Goal: Book appointment/travel/reservation

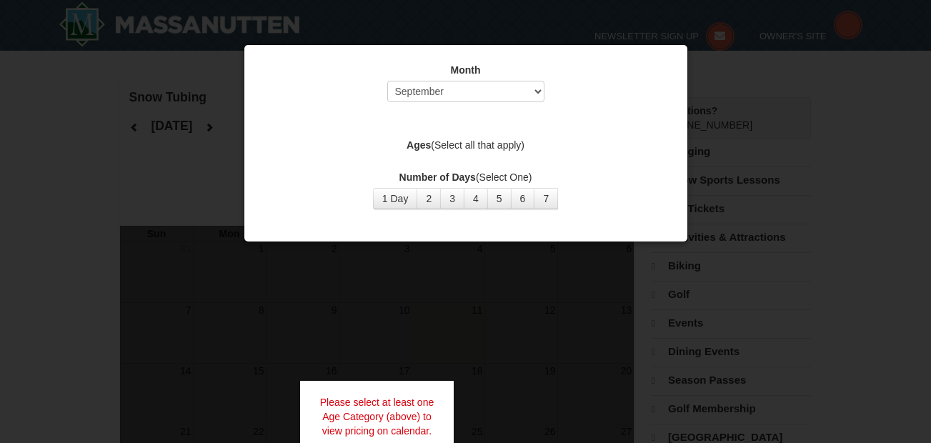
select select "9"
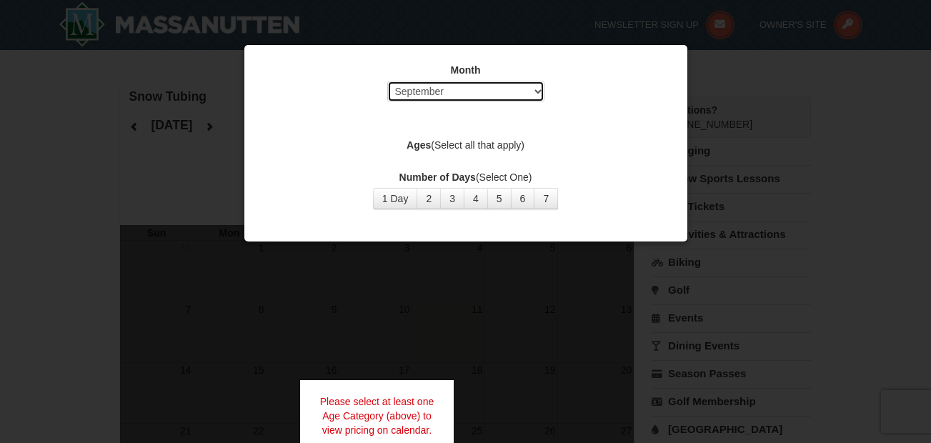
click at [437, 92] on select "Select September October November December January February March April May Jun…" at bounding box center [465, 91] width 157 height 21
click at [387, 81] on select "Select September October November December January February March April May Jun…" at bounding box center [465, 91] width 157 height 21
click at [490, 146] on label "Ages (Select all that apply)" at bounding box center [465, 145] width 407 height 14
click at [415, 142] on strong "Ages" at bounding box center [418, 144] width 24 height 11
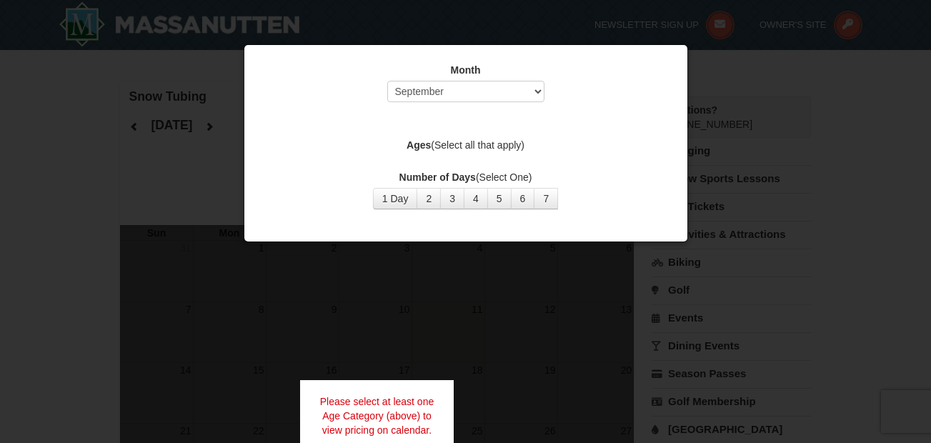
click at [421, 144] on strong "Ages" at bounding box center [418, 144] width 24 height 11
click at [452, 199] on button "3" at bounding box center [452, 198] width 24 height 21
click at [471, 144] on label "Ages (Select all that apply)" at bounding box center [465, 145] width 407 height 14
drag, startPoint x: 484, startPoint y: 139, endPoint x: 471, endPoint y: 148, distance: 15.9
click at [471, 148] on label "Ages (Select all that apply)" at bounding box center [465, 145] width 407 height 14
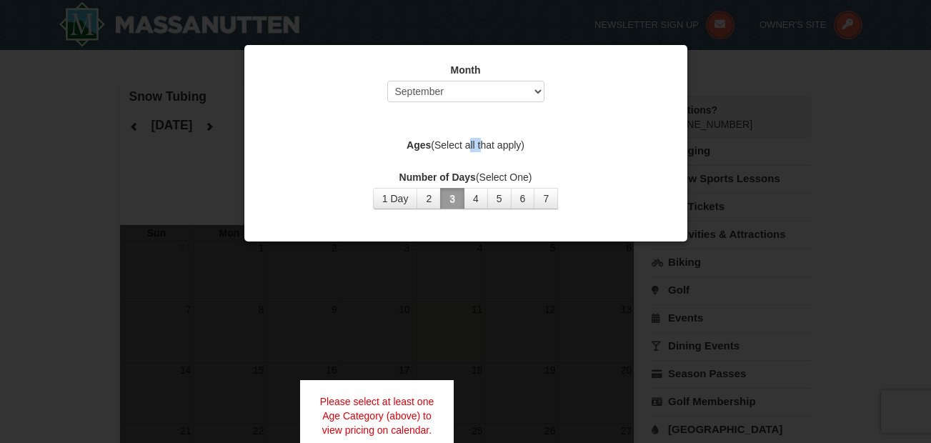
click at [471, 147] on label "Ages (Select all that apply)" at bounding box center [465, 145] width 407 height 14
click at [474, 148] on label "Ages (Select all that apply)" at bounding box center [465, 145] width 407 height 14
click at [101, 179] on div at bounding box center [465, 221] width 931 height 443
click at [874, 191] on div at bounding box center [465, 221] width 931 height 443
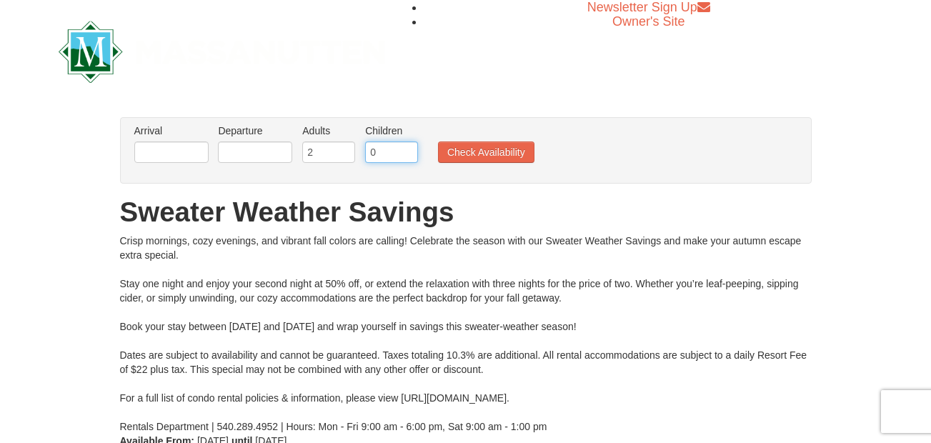
click at [392, 148] on input "0" at bounding box center [391, 151] width 53 height 21
click at [407, 149] on input "1" at bounding box center [391, 151] width 53 height 21
type input "2"
click at [407, 149] on input "2" at bounding box center [391, 151] width 53 height 21
click at [483, 149] on button "Check Availability" at bounding box center [486, 151] width 96 height 21
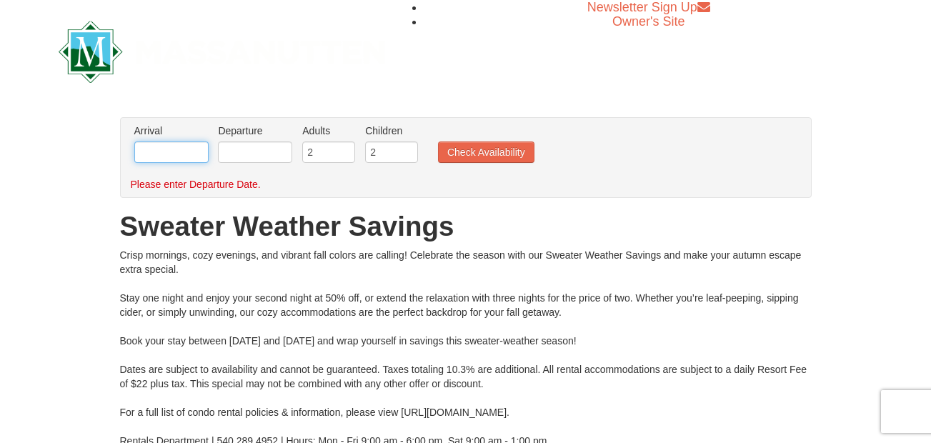
click at [191, 151] on input "text" at bounding box center [171, 151] width 74 height 21
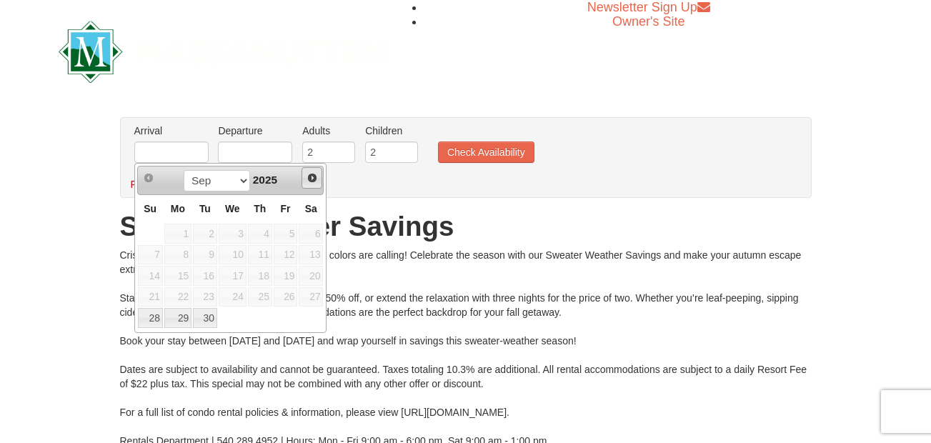
click at [311, 176] on span "Next" at bounding box center [311, 177] width 11 height 11
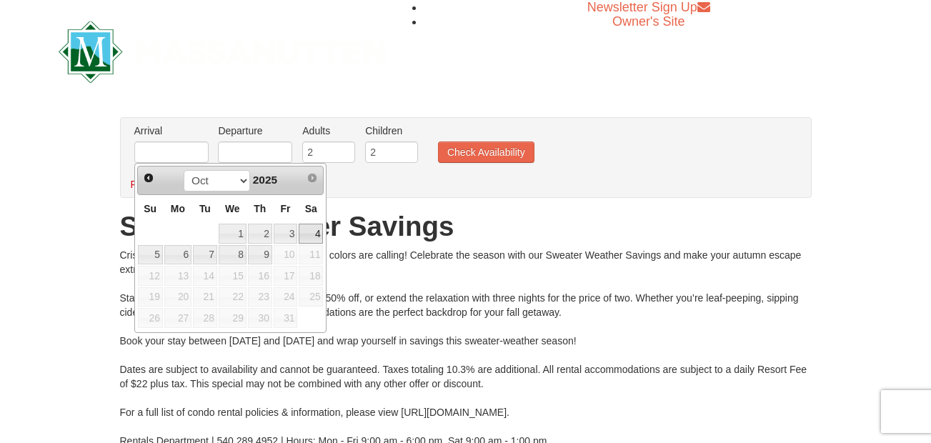
click at [318, 233] on link "4" at bounding box center [311, 234] width 24 height 20
type input "[DATE]"
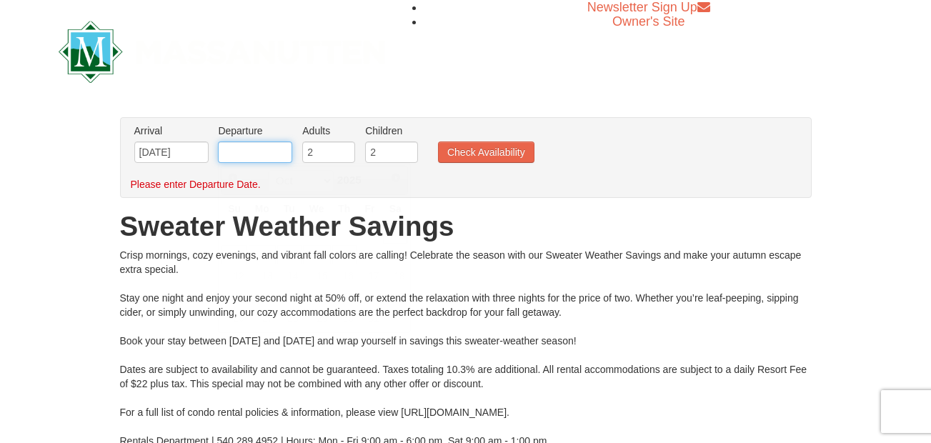
click at [246, 153] on input "text" at bounding box center [255, 151] width 74 height 21
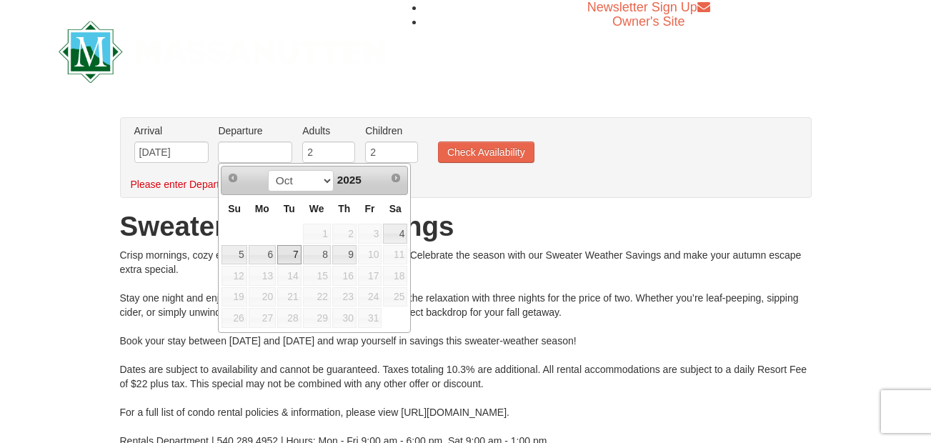
click at [288, 257] on link "7" at bounding box center [289, 255] width 24 height 20
type input "[DATE]"
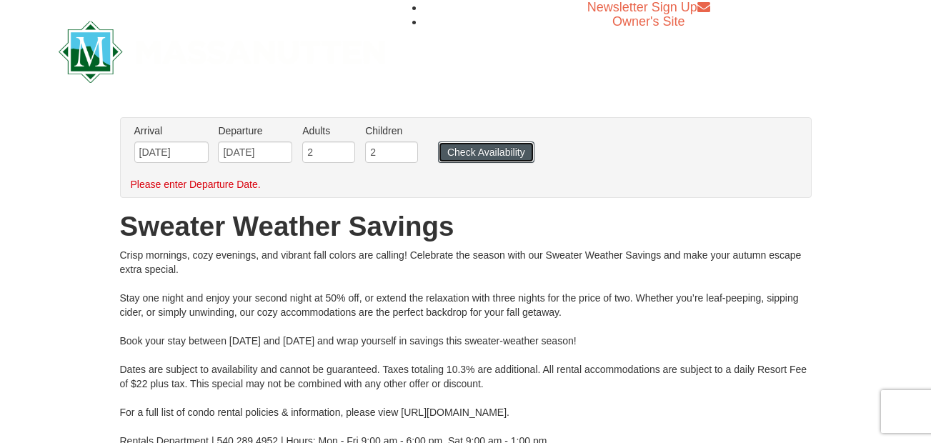
click at [461, 156] on button "Check Availability" at bounding box center [486, 151] width 96 height 21
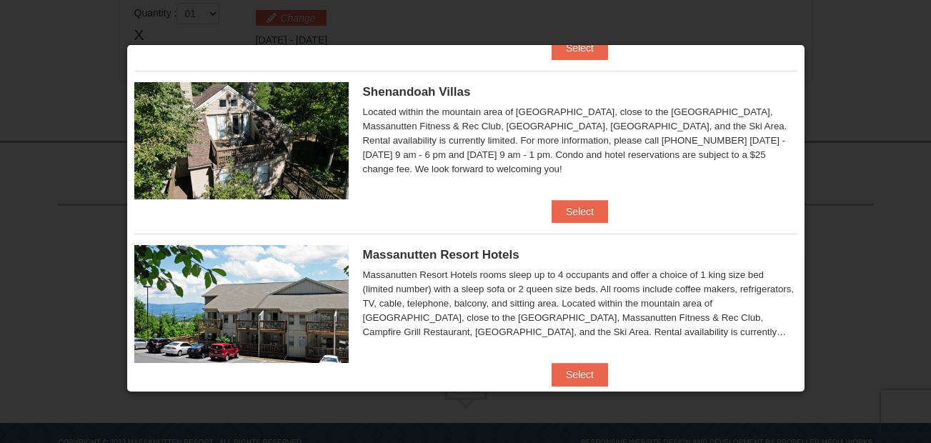
scroll to position [382, 0]
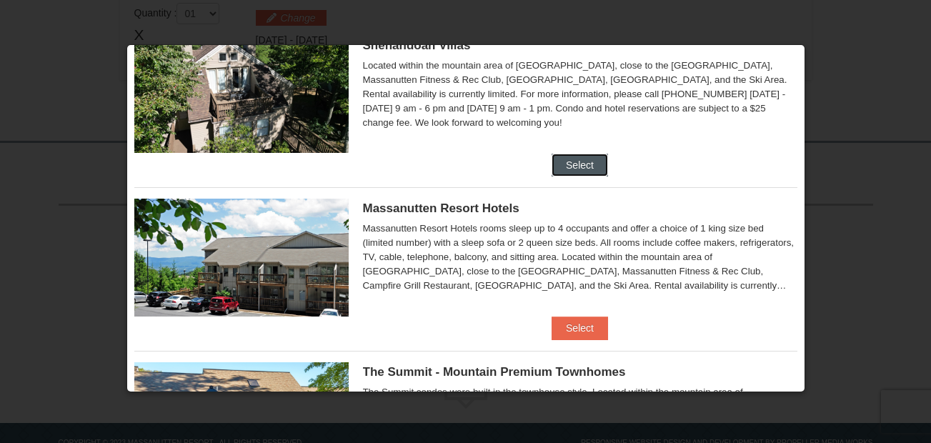
click at [557, 159] on button "Select" at bounding box center [579, 165] width 56 height 23
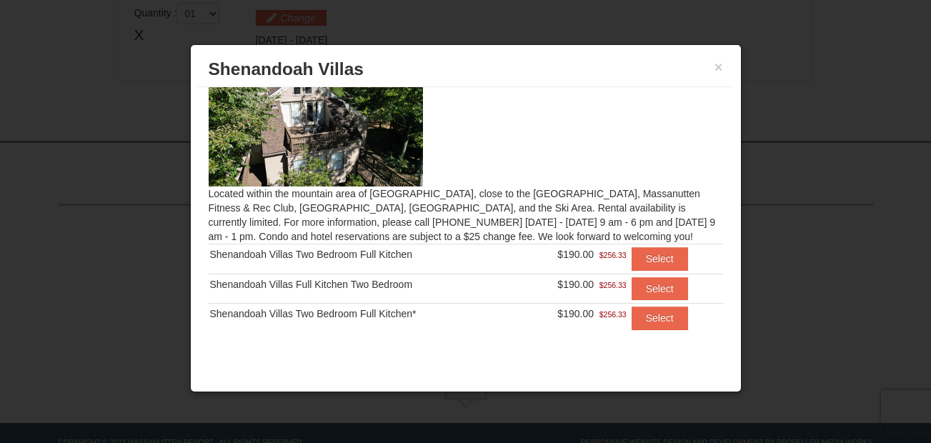
scroll to position [0, 0]
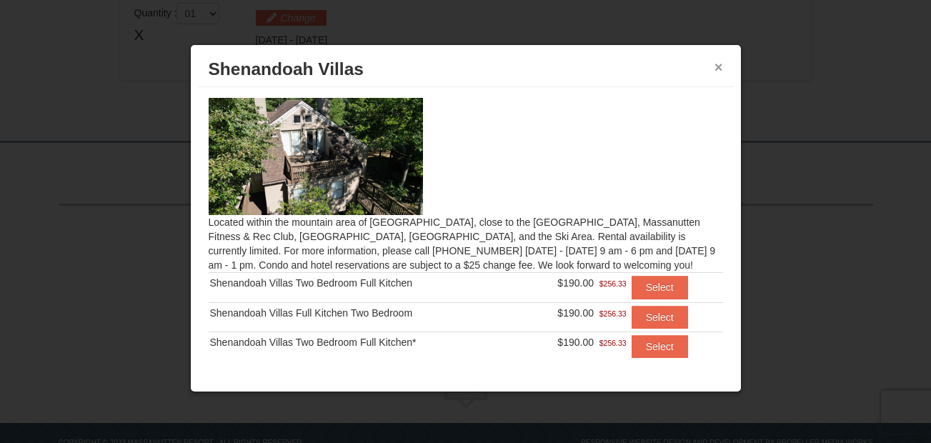
click at [719, 66] on button "×" at bounding box center [718, 67] width 9 height 14
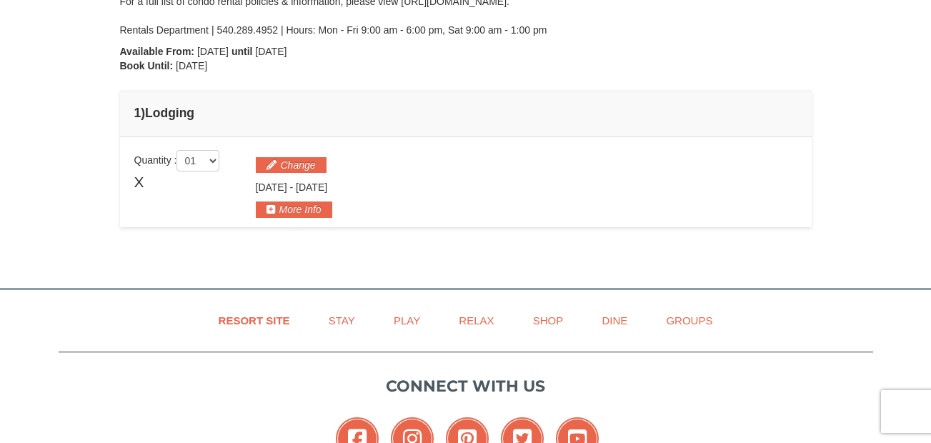
scroll to position [191, 0]
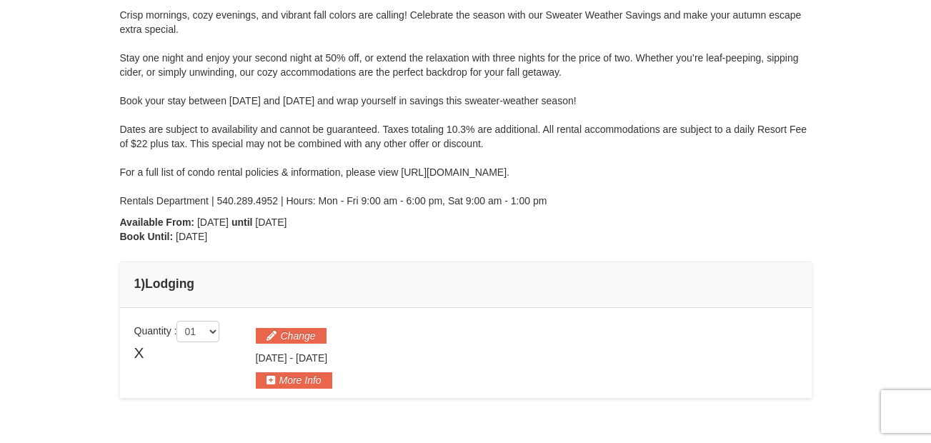
click at [928, 152] on div "× From: To: Adults: 2 Children: 2 Change Arrival Please format dates MM/DD/YYYY…" at bounding box center [465, 151] width 931 height 585
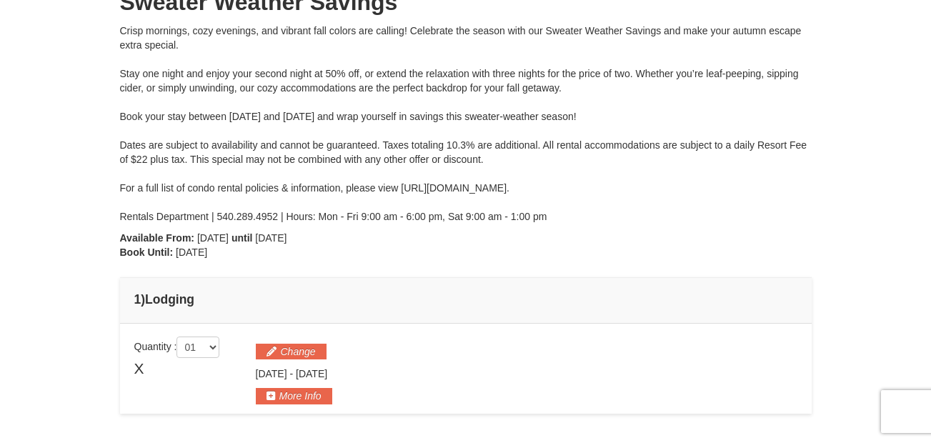
scroll to position [0, 0]
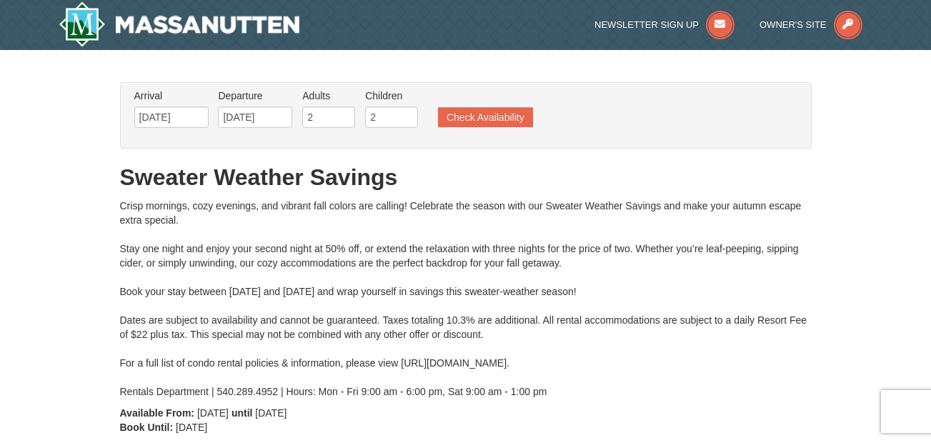
click at [482, 99] on ul "Arrival Please format dates MM/DD/YYYY Please format dates MM/DD/YYYY 10/04/202…" at bounding box center [458, 112] width 655 height 46
click at [493, 113] on button "Check Availability" at bounding box center [485, 117] width 95 height 20
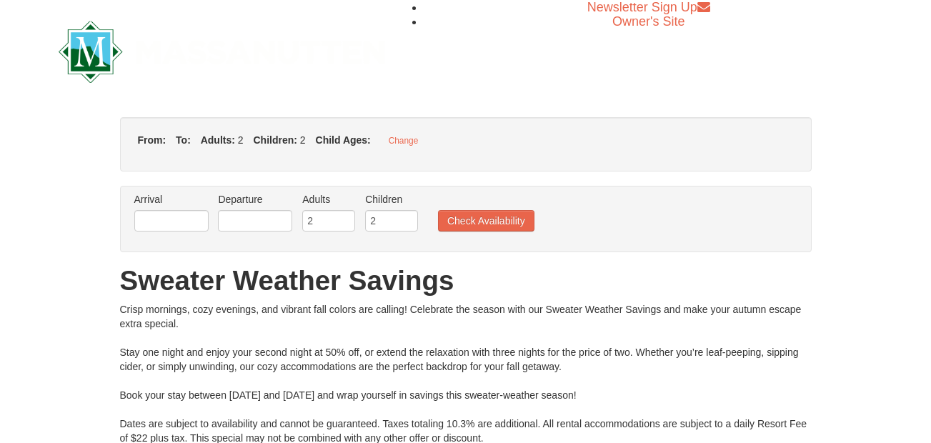
type input "[DATE]"
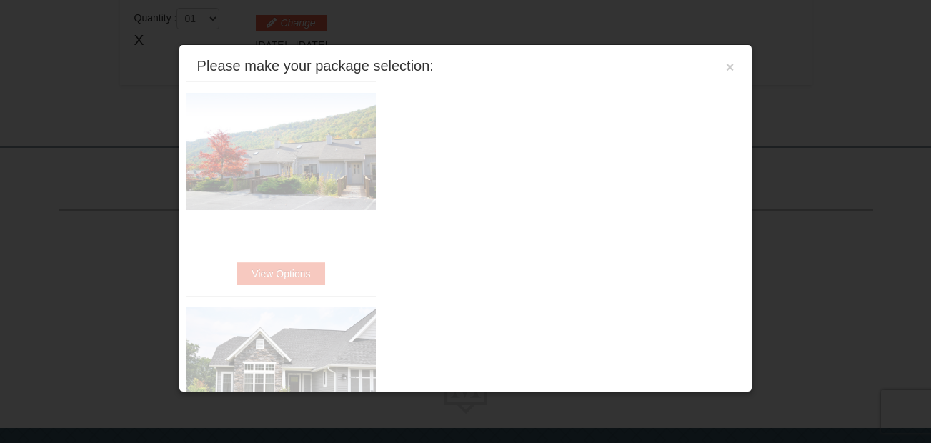
scroll to position [509, 0]
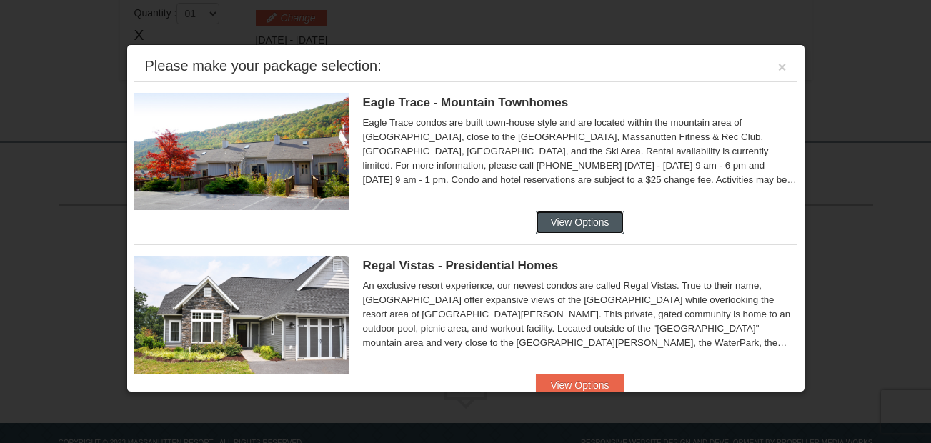
click at [574, 220] on button "View Options" at bounding box center [579, 222] width 87 height 23
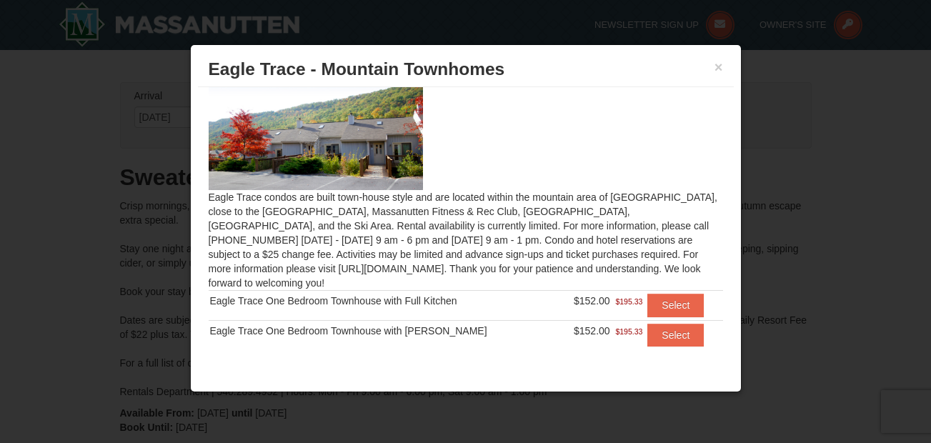
scroll to position [27, 0]
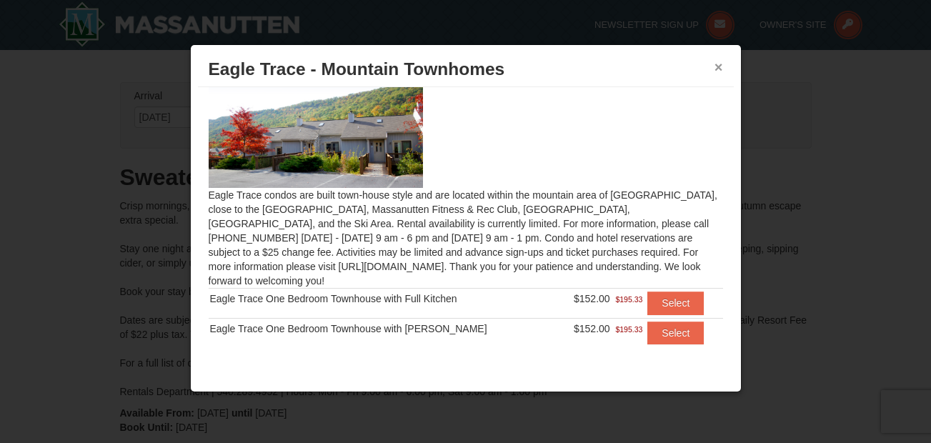
click at [719, 72] on button "×" at bounding box center [718, 67] width 9 height 14
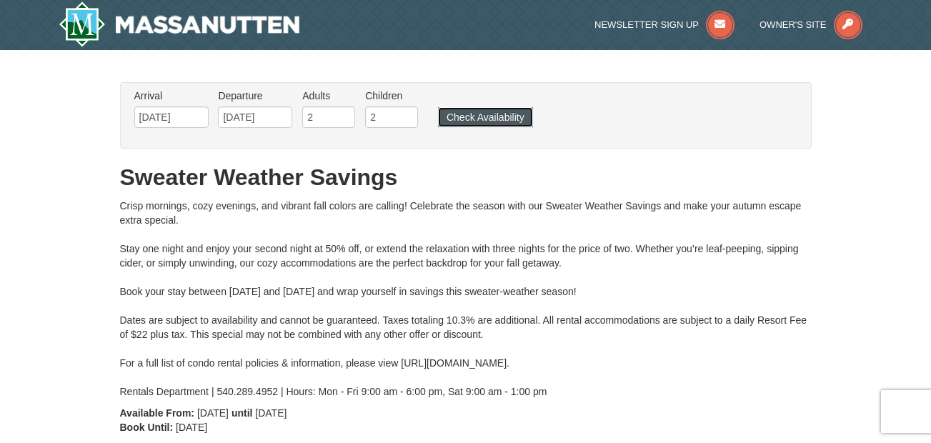
click at [524, 116] on button "Check Availability" at bounding box center [485, 117] width 95 height 20
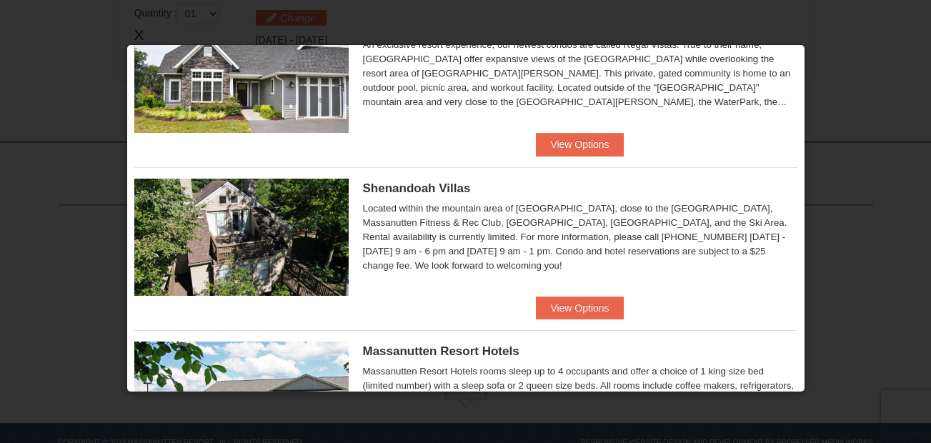
scroll to position [244, 0]
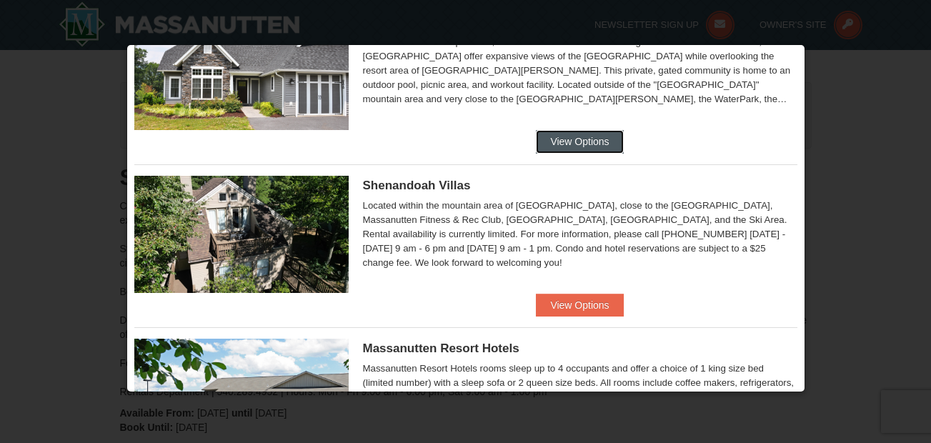
click at [546, 137] on button "View Options" at bounding box center [579, 141] width 87 height 23
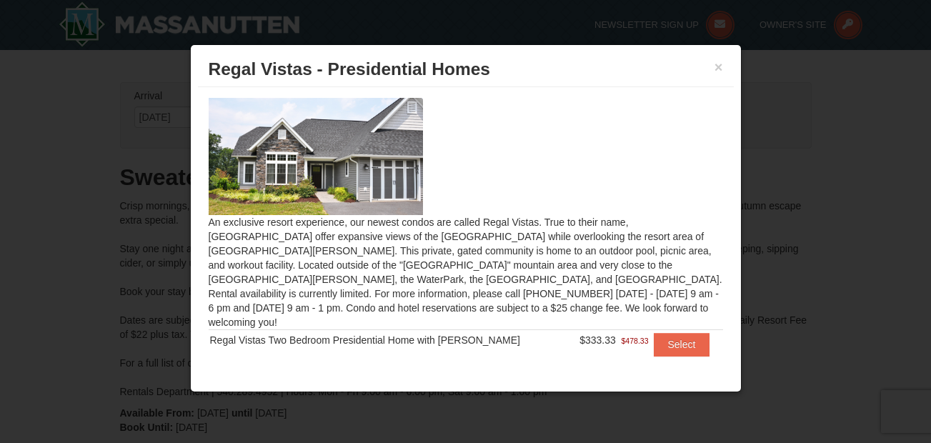
scroll to position [12, 0]
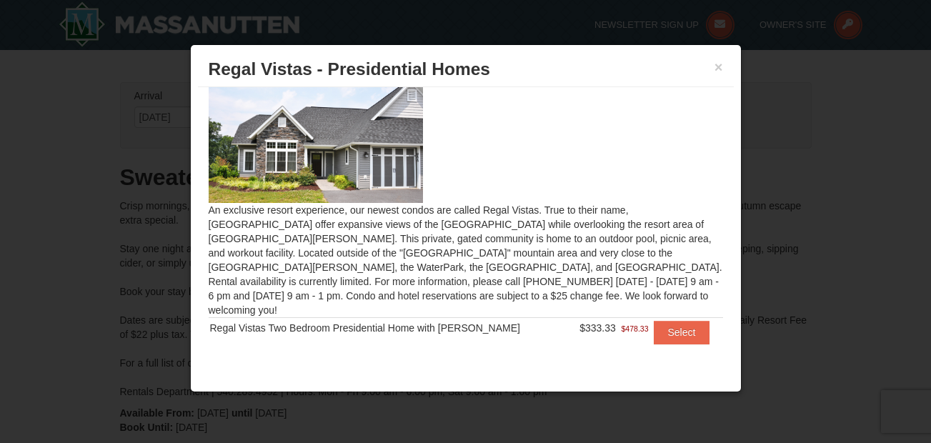
click at [784, 167] on div at bounding box center [465, 221] width 931 height 443
click at [720, 67] on button "×" at bounding box center [718, 67] width 9 height 14
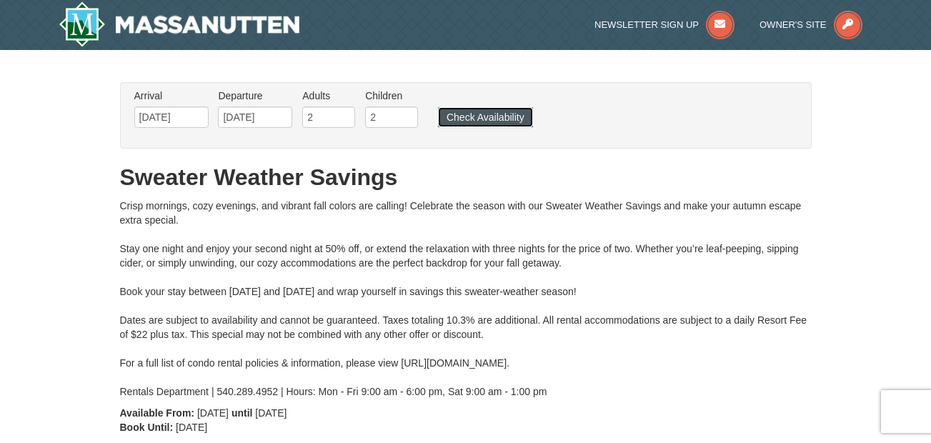
click at [496, 113] on button "Check Availability" at bounding box center [485, 117] width 95 height 20
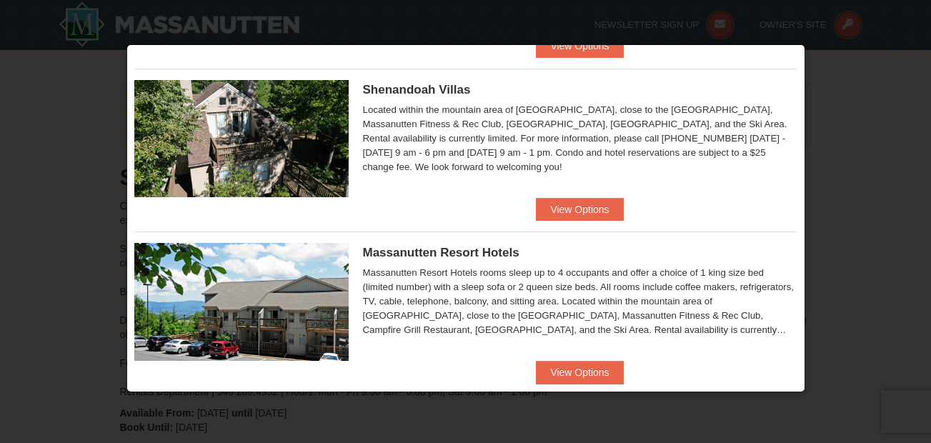
scroll to position [364, 0]
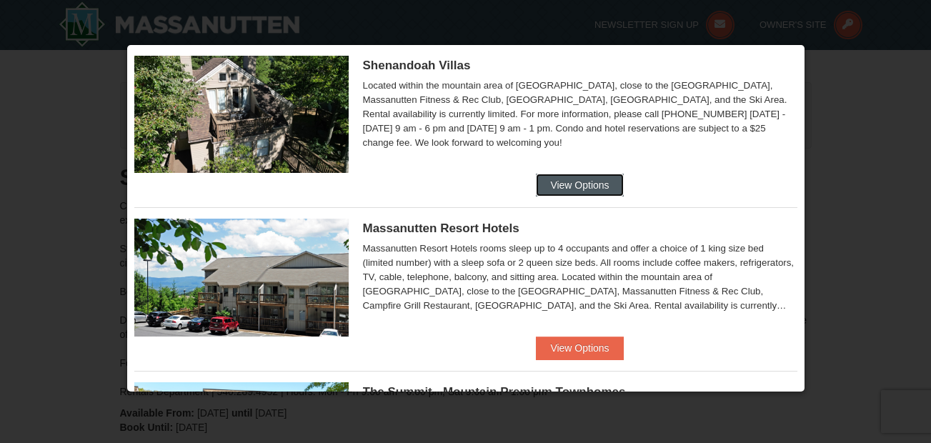
click at [583, 191] on button "View Options" at bounding box center [579, 185] width 87 height 23
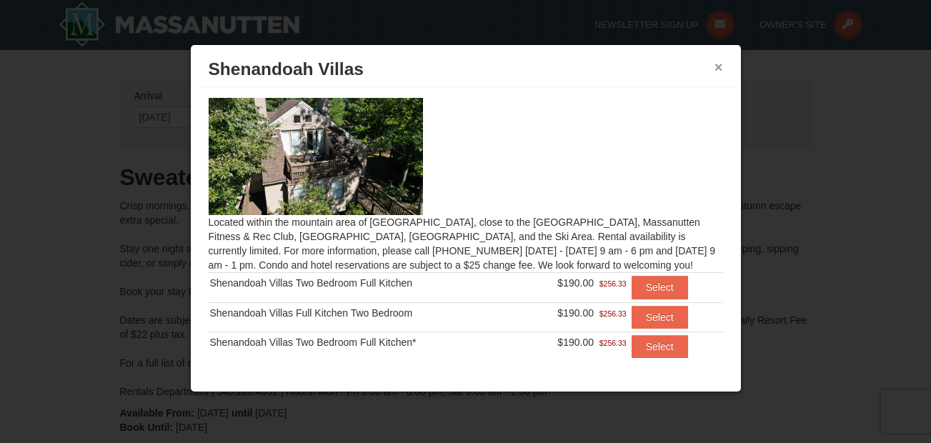
click at [717, 65] on button "×" at bounding box center [718, 67] width 9 height 14
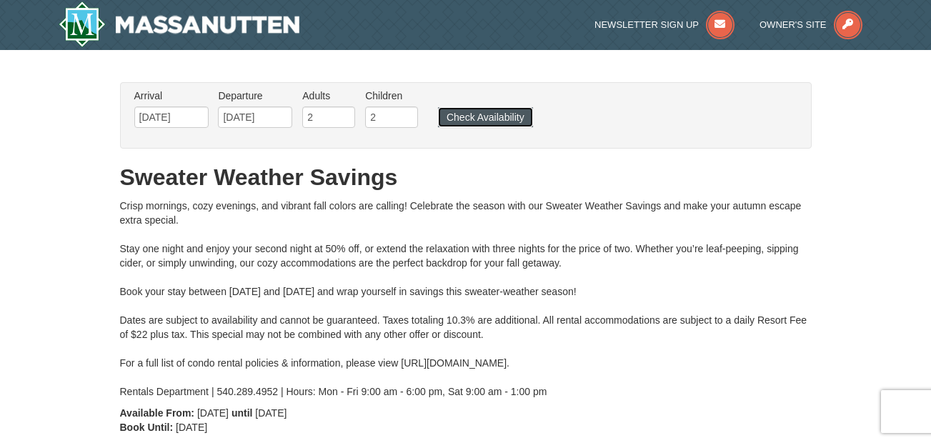
click at [484, 114] on button "Check Availability" at bounding box center [485, 117] width 95 height 20
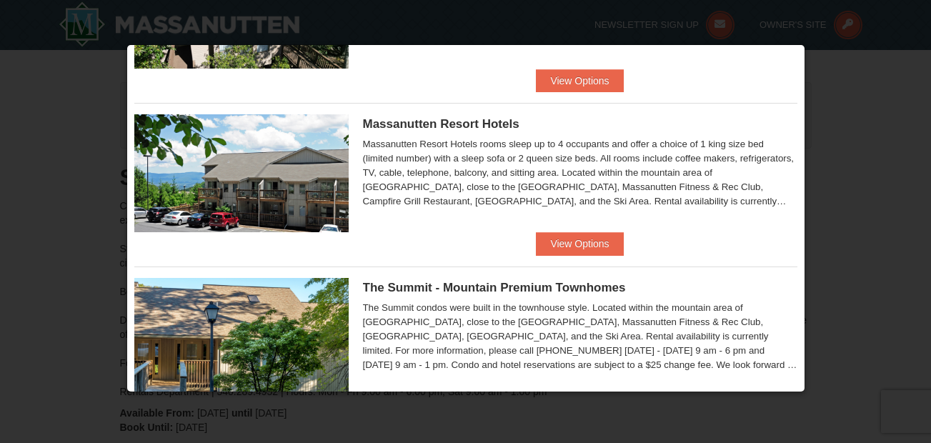
scroll to position [495, 0]
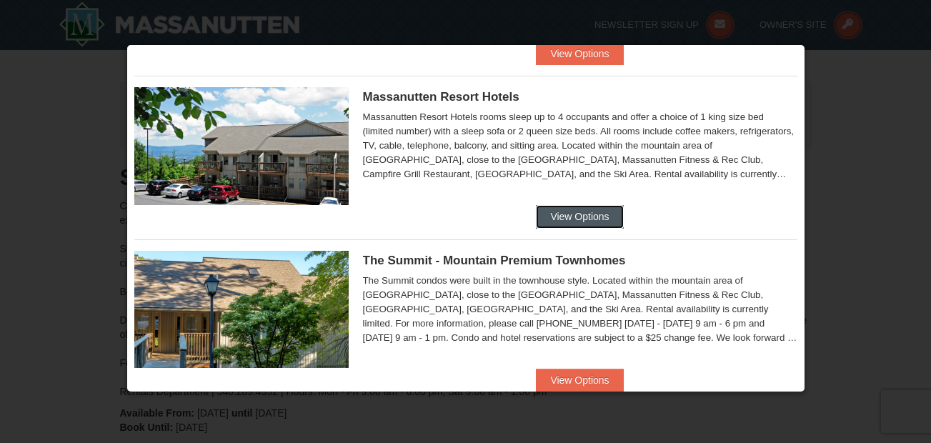
click at [570, 211] on button "View Options" at bounding box center [579, 216] width 87 height 23
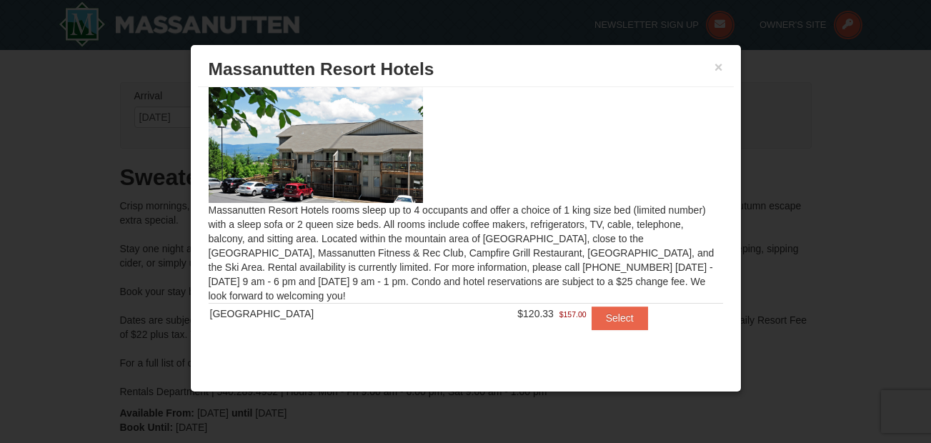
scroll to position [0, 0]
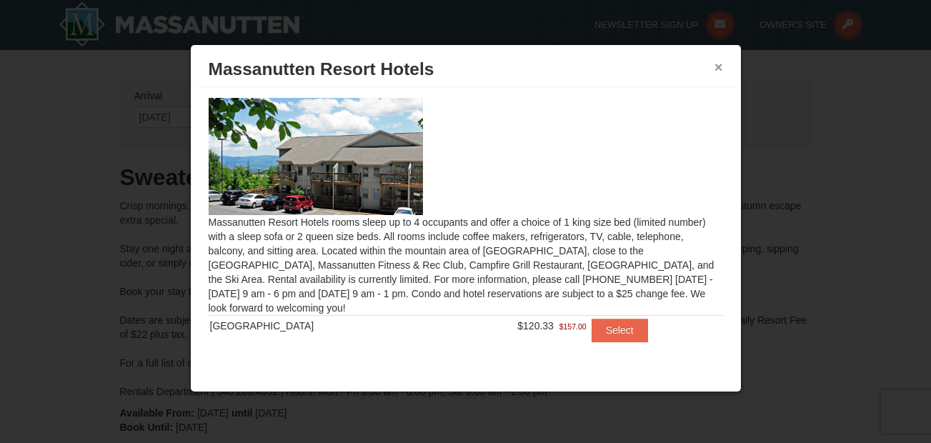
click at [718, 64] on button "×" at bounding box center [718, 67] width 9 height 14
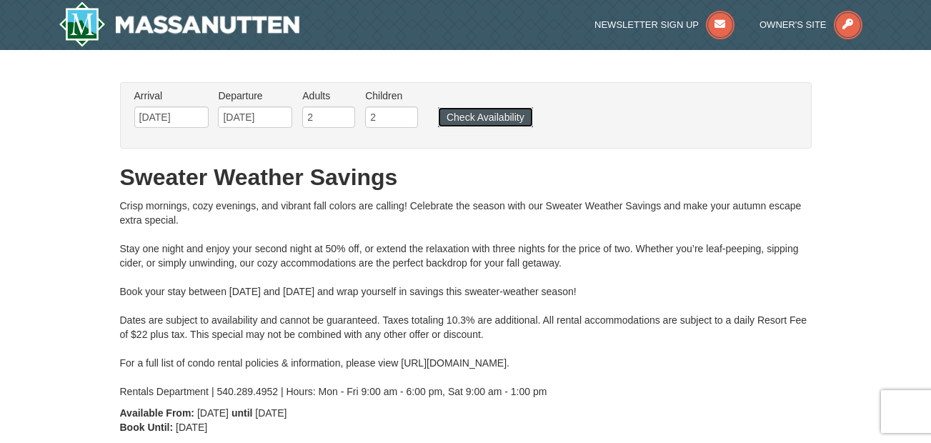
click at [485, 114] on button "Check Availability" at bounding box center [485, 117] width 95 height 20
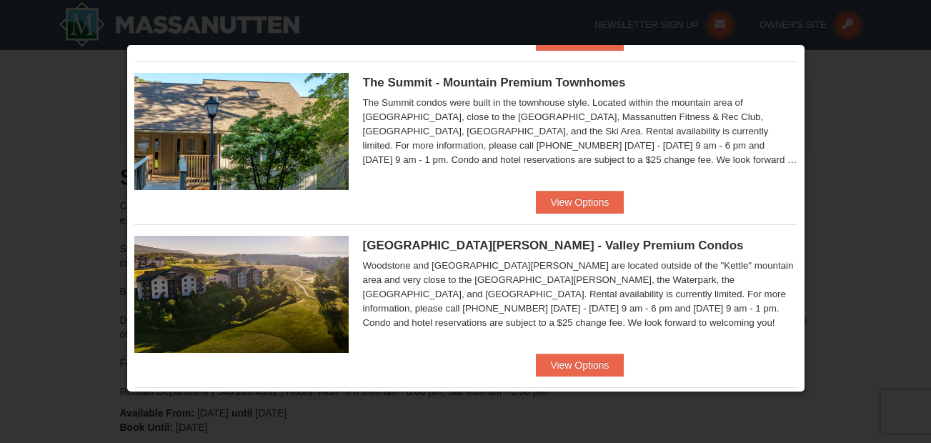
scroll to position [662, 0]
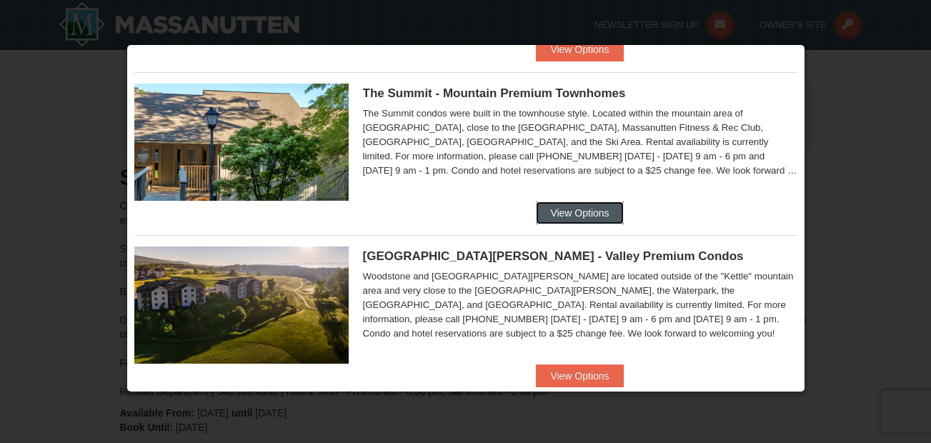
click at [604, 209] on button "View Options" at bounding box center [579, 212] width 87 height 23
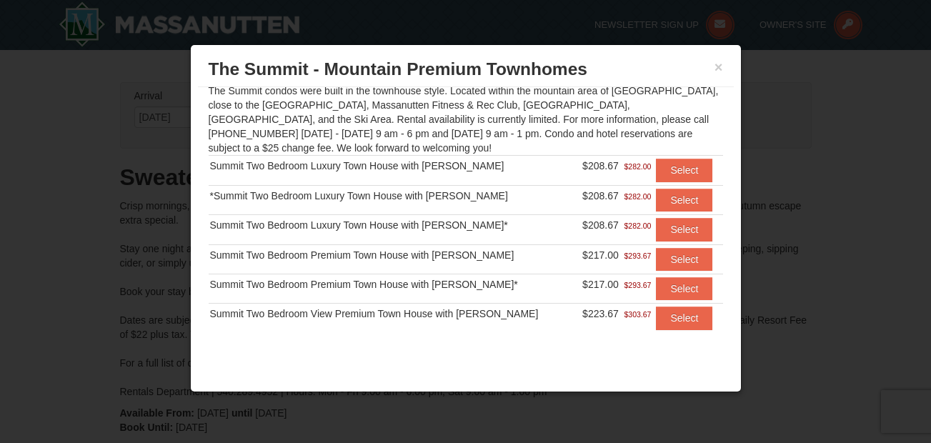
scroll to position [0, 0]
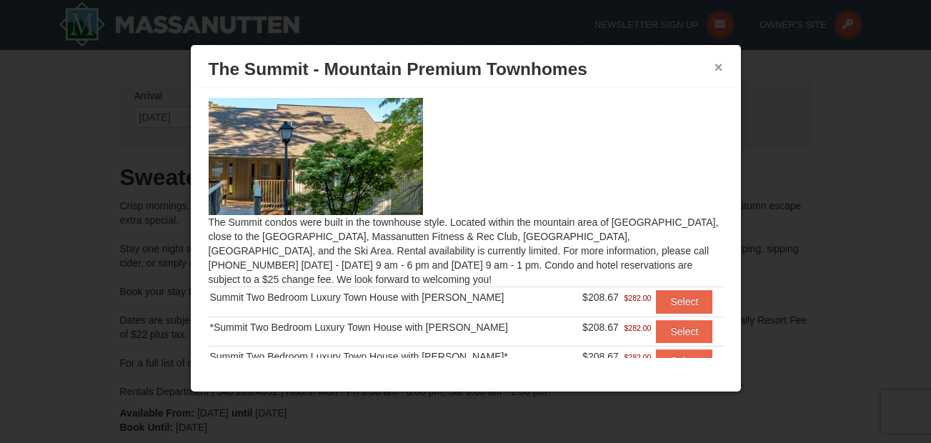
click at [717, 67] on button "×" at bounding box center [718, 67] width 9 height 14
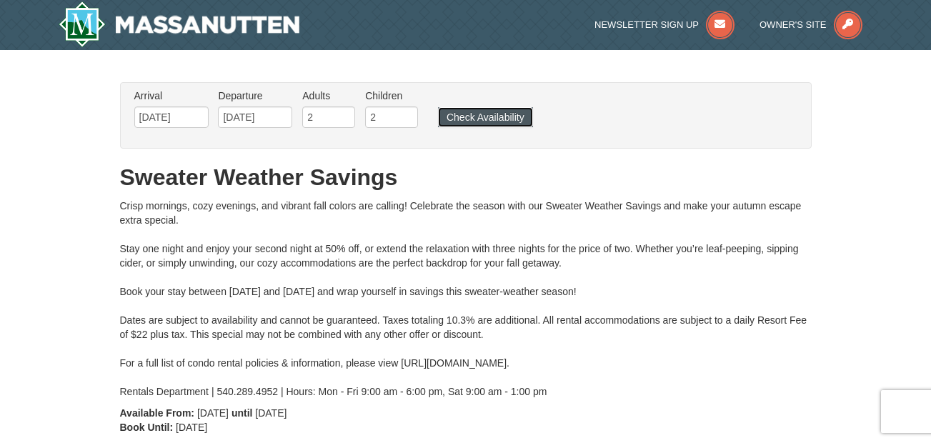
click at [514, 118] on button "Check Availability" at bounding box center [485, 117] width 95 height 20
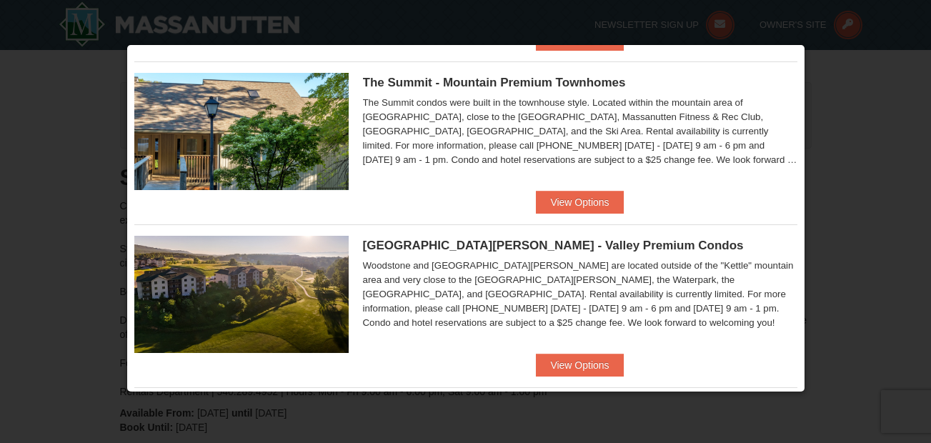
scroll to position [670, 0]
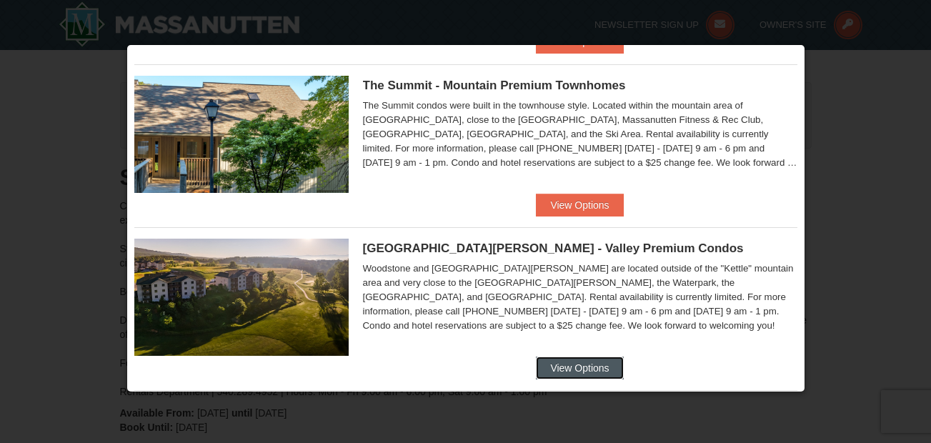
click at [564, 371] on button "View Options" at bounding box center [579, 367] width 87 height 23
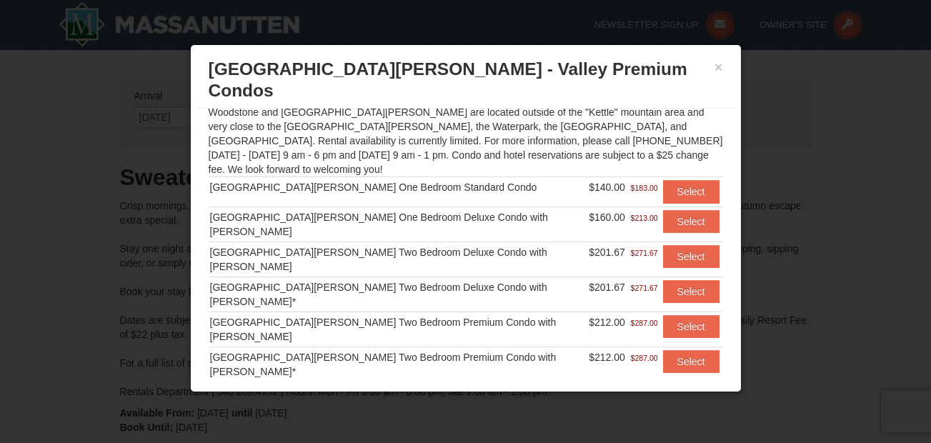
scroll to position [0, 0]
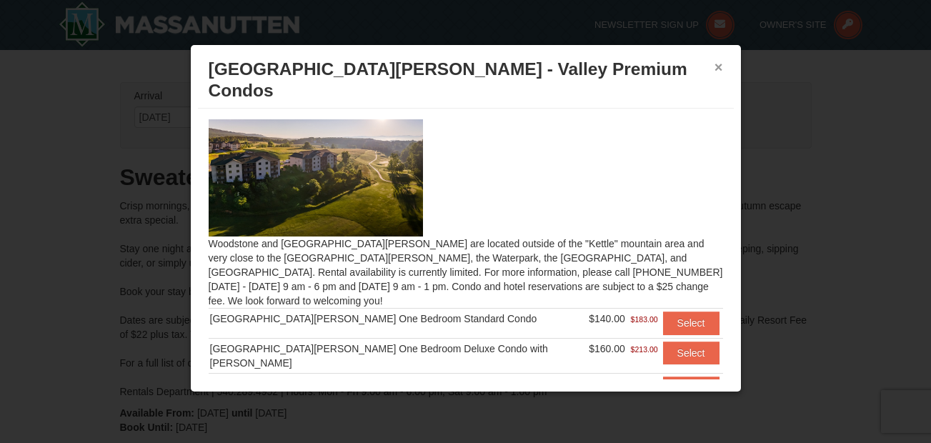
click at [722, 67] on button "×" at bounding box center [718, 67] width 9 height 14
